Goal: Information Seeking & Learning: Learn about a topic

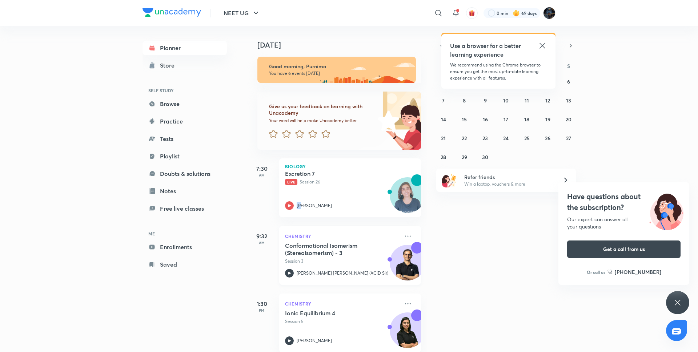
click at [289, 271] on icon at bounding box center [289, 273] width 9 height 9
